Goal: Information Seeking & Learning: Learn about a topic

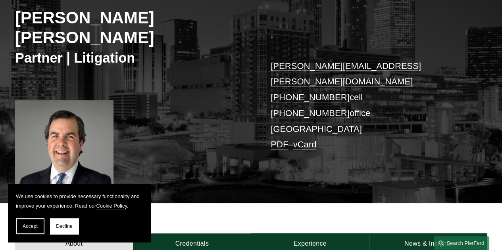
scroll to position [121, 0]
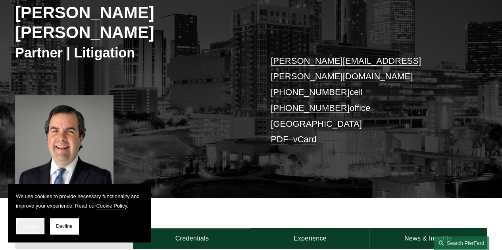
click at [34, 231] on button "Accept" at bounding box center [30, 227] width 29 height 16
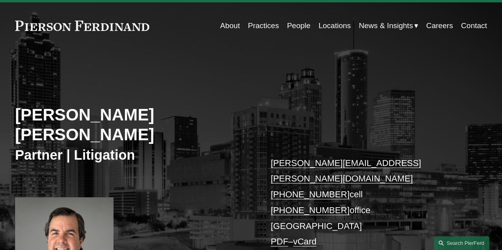
scroll to position [27, 0]
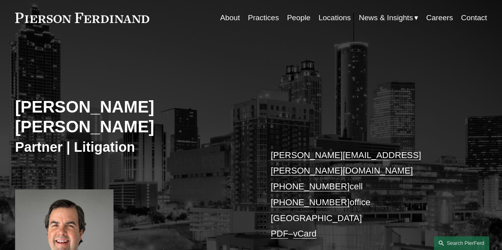
click at [268, 18] on link "Practices" at bounding box center [263, 17] width 31 height 15
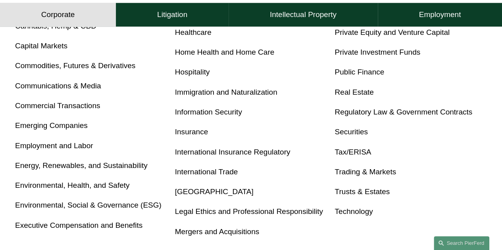
scroll to position [392, 0]
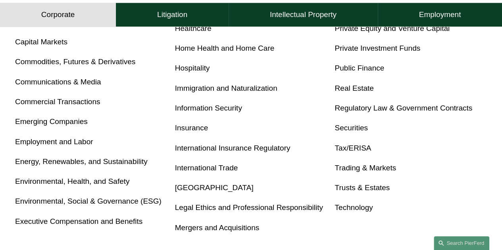
click at [356, 92] on link "Real Estate" at bounding box center [354, 88] width 39 height 8
